Goal: Transaction & Acquisition: Purchase product/service

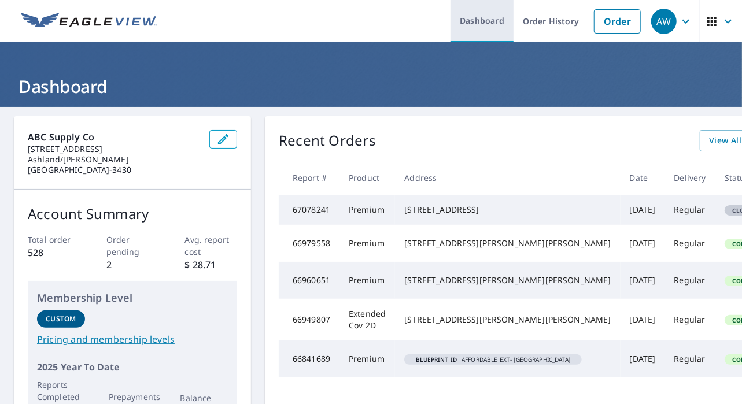
click at [484, 17] on link "Dashboard" at bounding box center [482, 21] width 63 height 42
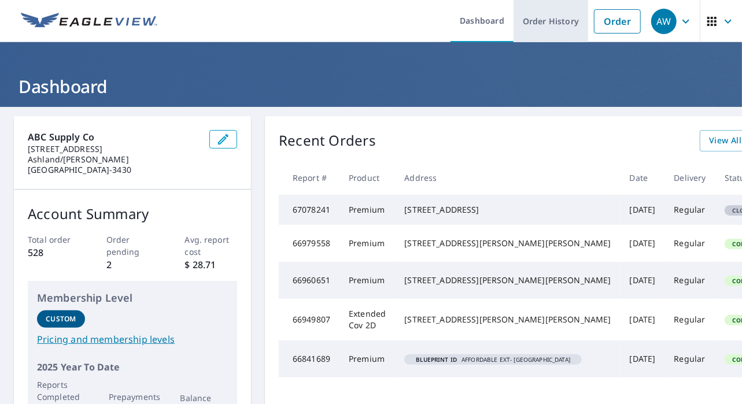
click at [548, 24] on link "Order History" at bounding box center [551, 21] width 75 height 42
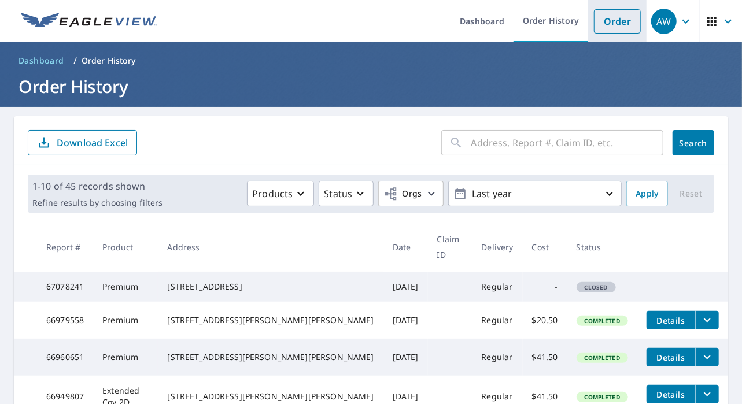
click at [608, 26] on link "Order" at bounding box center [617, 21] width 47 height 24
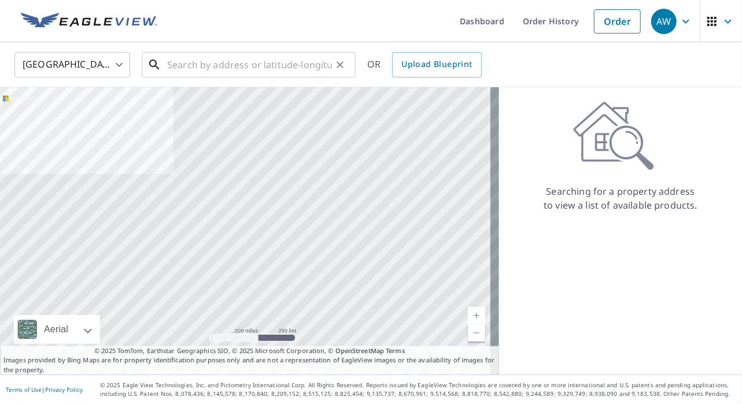
click at [214, 65] on input "text" at bounding box center [249, 65] width 165 height 32
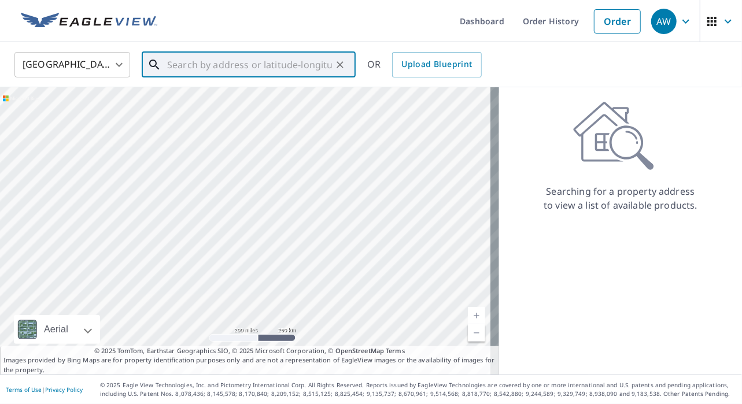
paste input "[STREET_ADDRESS]"
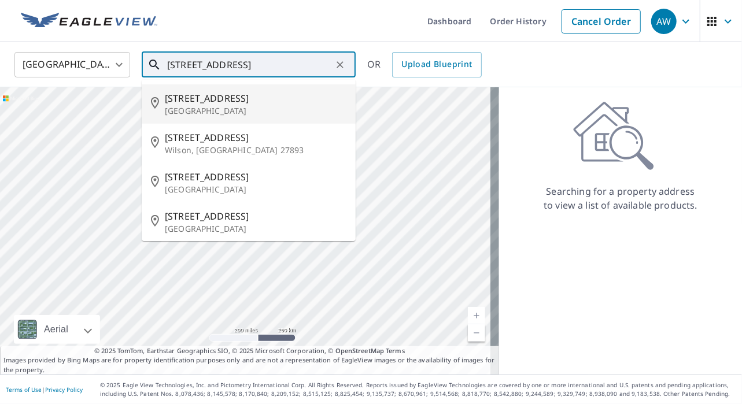
click at [213, 93] on span "[STREET_ADDRESS]" at bounding box center [256, 98] width 182 height 14
type input "[STREET_ADDRESS]"
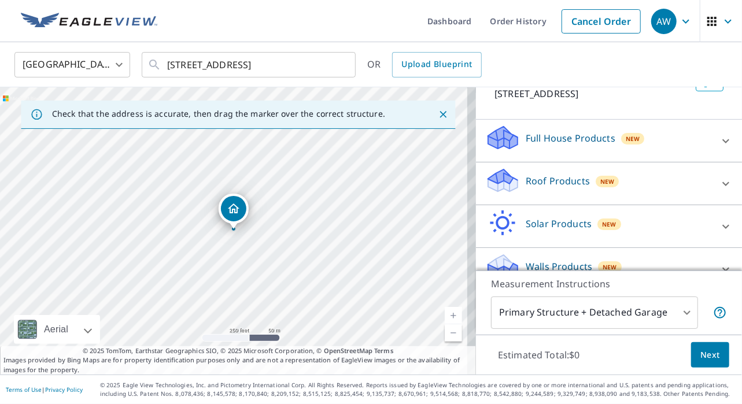
scroll to position [106, 0]
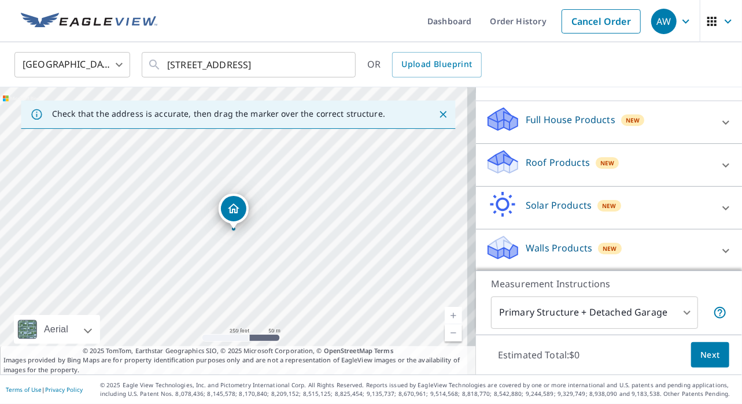
click at [722, 165] on icon at bounding box center [725, 165] width 7 height 4
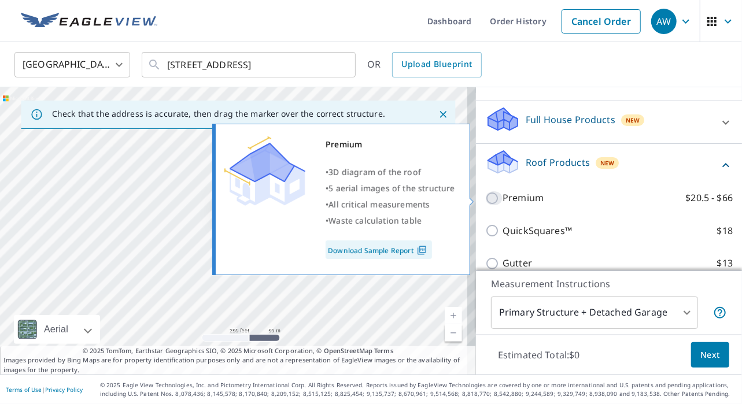
click at [485, 199] on input "Premium $20.5 - $66" at bounding box center [493, 198] width 17 height 14
checkbox input "true"
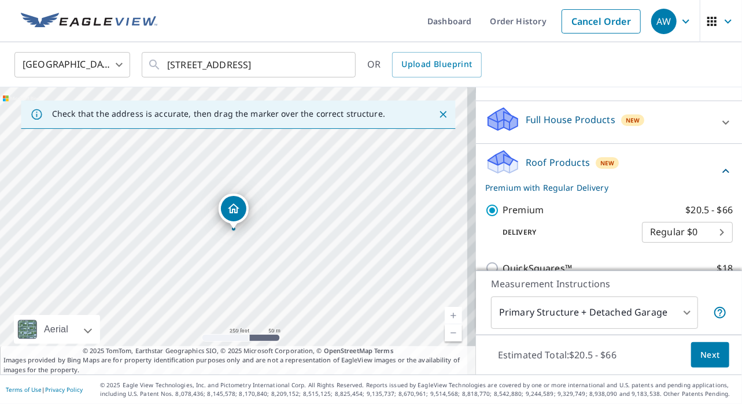
click at [700, 355] on span "Next" at bounding box center [710, 355] width 20 height 14
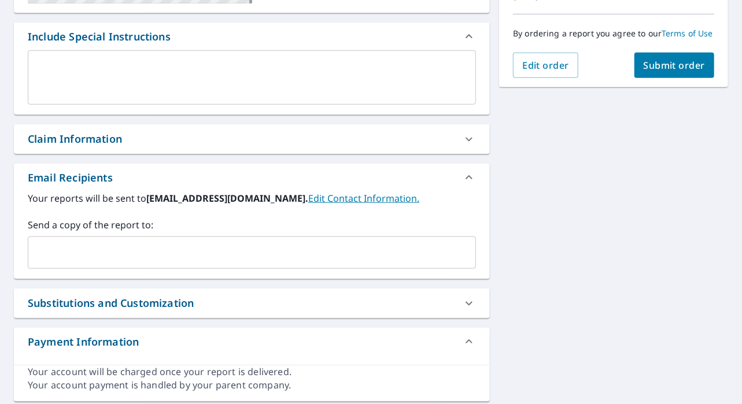
scroll to position [330, 0]
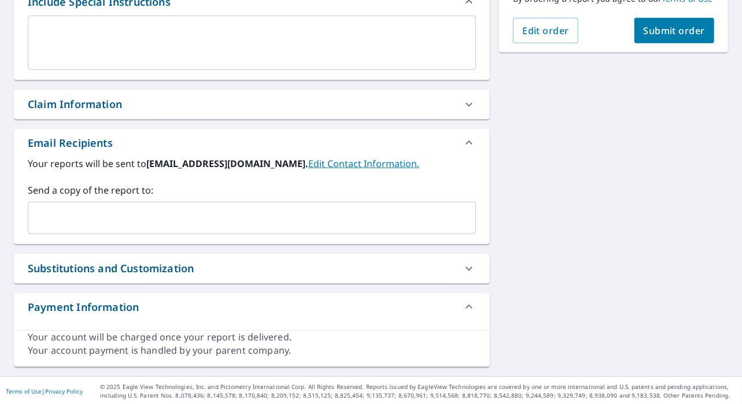
click at [234, 232] on div "​" at bounding box center [252, 218] width 448 height 32
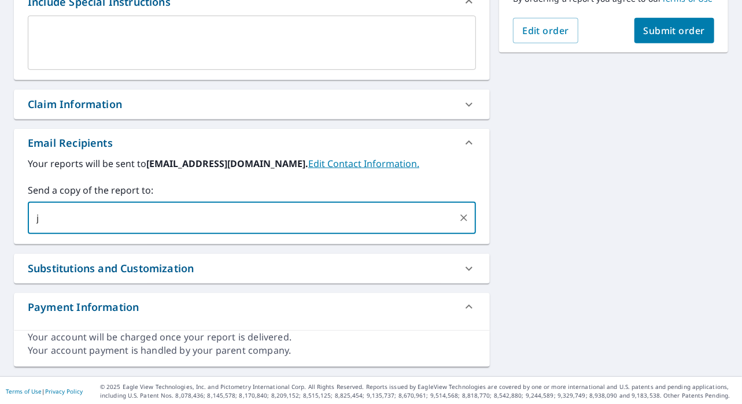
type input "[PERSON_NAME][EMAIL_ADDRESS][DOMAIN_NAME]"
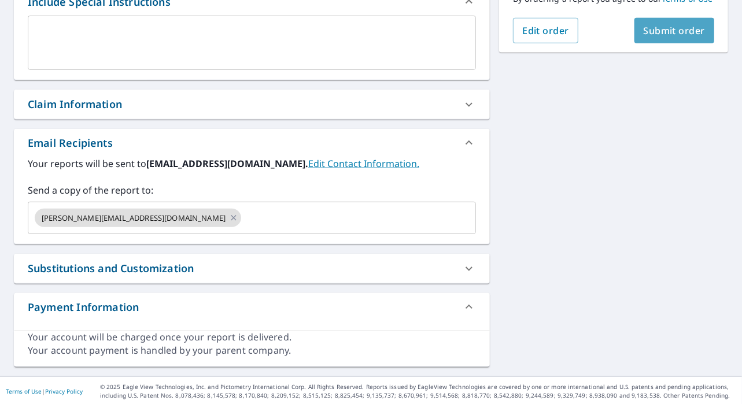
click at [667, 31] on span "Submit order" at bounding box center [675, 30] width 62 height 13
checkbox input "true"
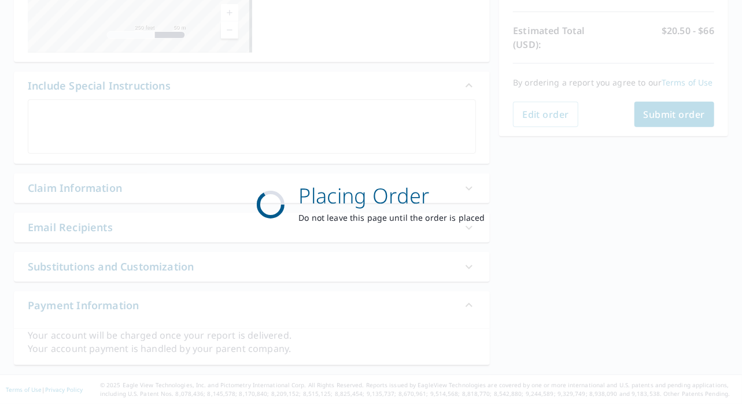
scroll to position [245, 0]
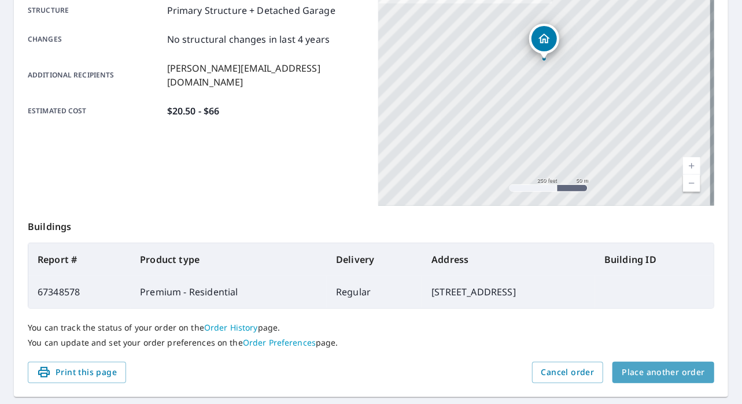
click at [666, 370] on span "Place another order" at bounding box center [663, 373] width 83 height 14
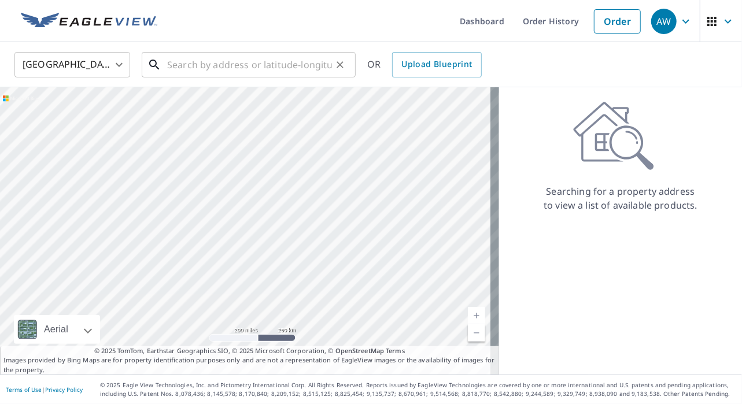
click at [240, 69] on input "text" at bounding box center [249, 65] width 165 height 32
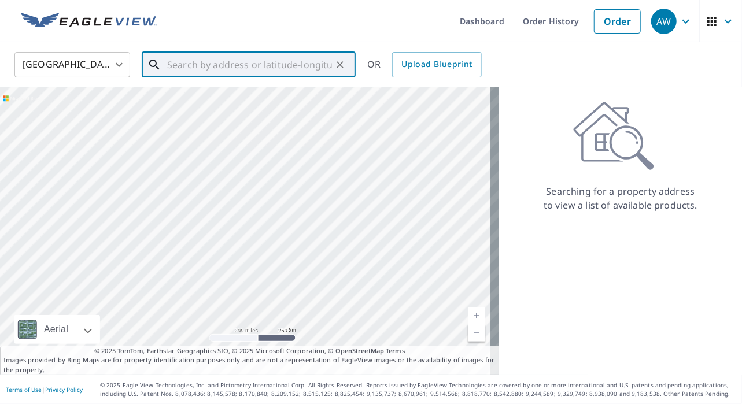
paste input "209 River Don"
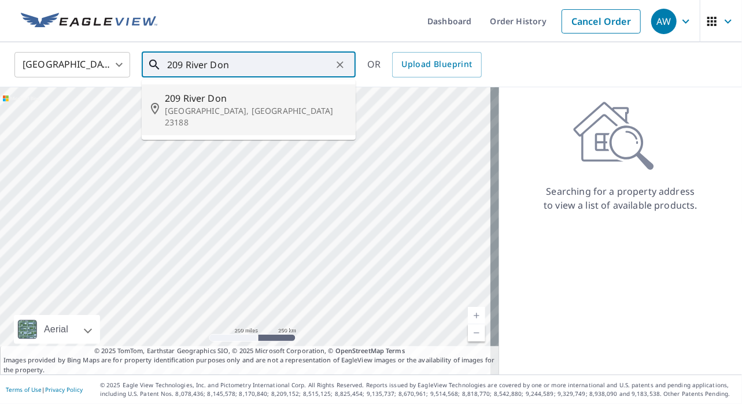
click at [198, 101] on span "209 River Don" at bounding box center [256, 98] width 182 height 14
type input "[STREET_ADDRESS][PERSON_NAME]"
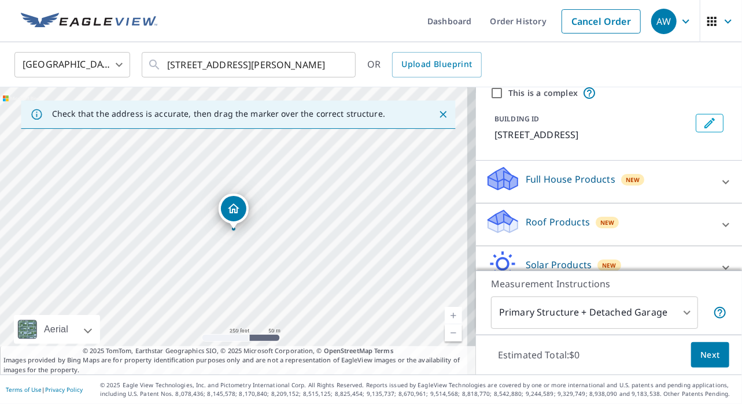
scroll to position [48, 0]
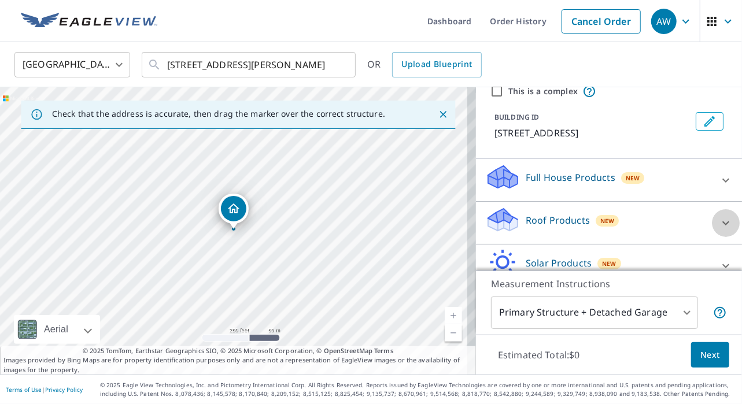
click at [722, 222] on icon at bounding box center [725, 223] width 7 height 4
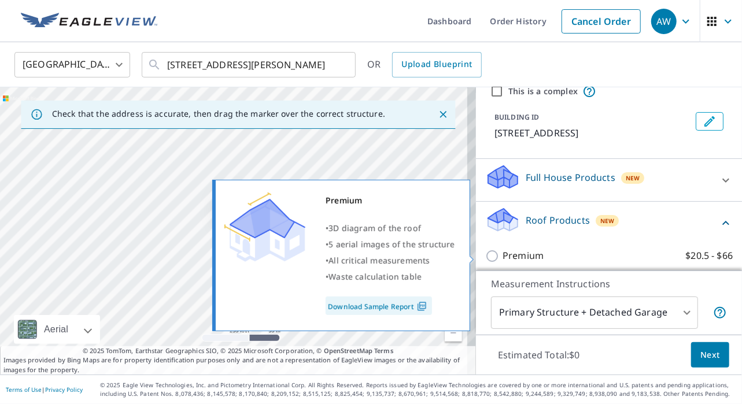
click at [485, 257] on input "Premium $20.5 - $66" at bounding box center [493, 256] width 17 height 14
checkbox input "true"
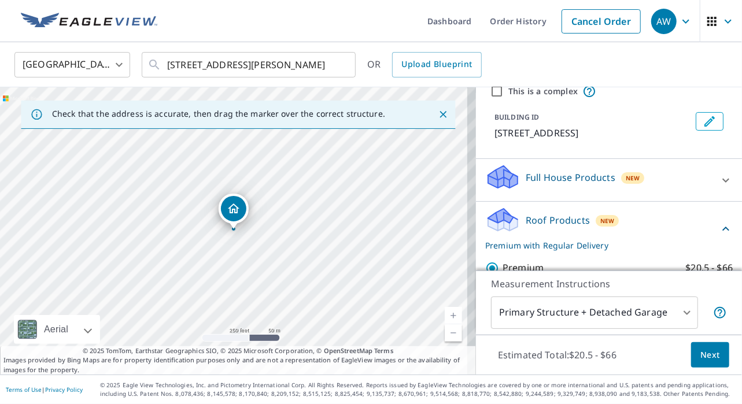
click at [704, 357] on span "Next" at bounding box center [710, 355] width 20 height 14
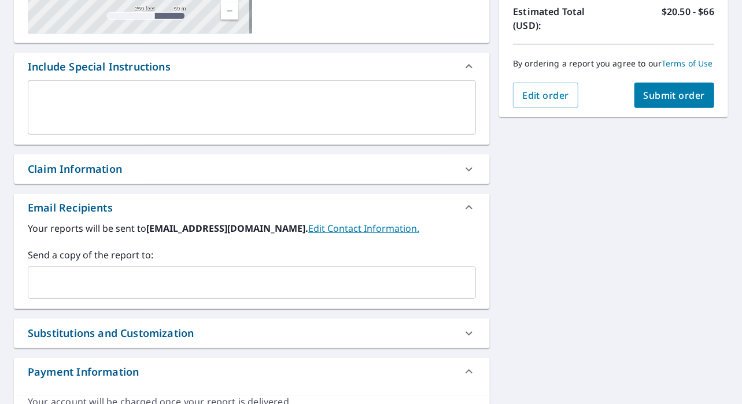
scroll to position [289, 0]
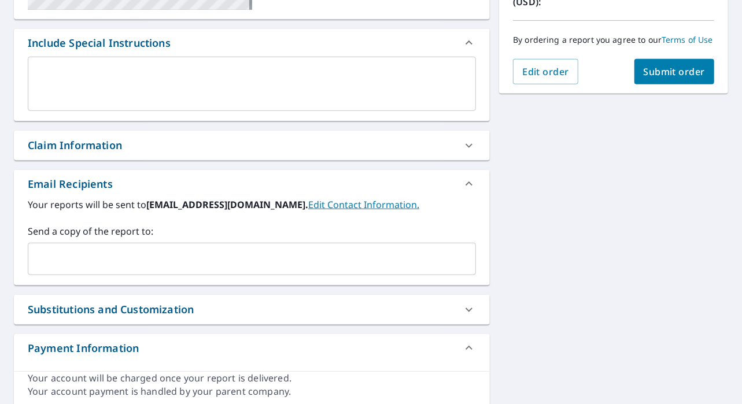
click at [190, 248] on input "text" at bounding box center [243, 259] width 420 height 22
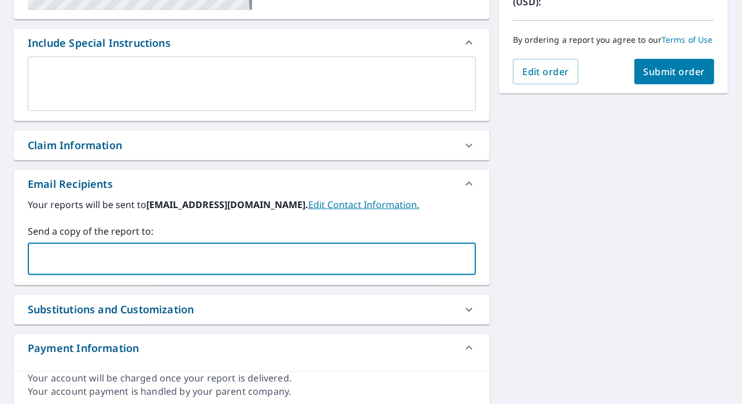
type input "[PERSON_NAME][EMAIL_ADDRESS][DOMAIN_NAME]"
click at [667, 71] on span "Submit order" at bounding box center [675, 71] width 62 height 13
checkbox input "true"
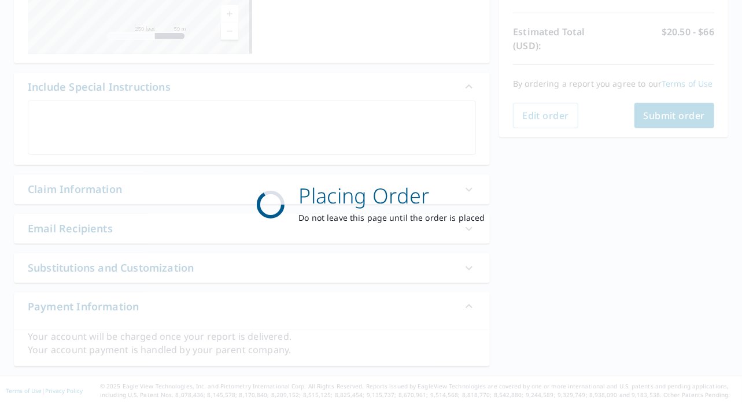
scroll to position [245, 0]
